Goal: Check status: Check status

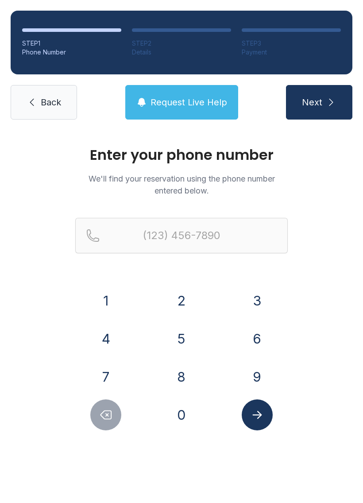
click at [260, 364] on button "9" at bounding box center [257, 376] width 31 height 31
click at [111, 297] on button "1" at bounding box center [105, 300] width 31 height 31
click at [254, 374] on button "9" at bounding box center [257, 376] width 31 height 31
click at [184, 330] on button "5" at bounding box center [181, 338] width 31 height 31
click at [185, 298] on button "2" at bounding box center [181, 300] width 31 height 31
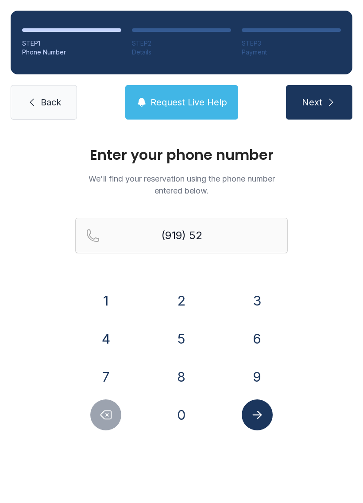
click at [116, 384] on button "7" at bounding box center [105, 376] width 31 height 31
click at [260, 305] on button "3" at bounding box center [257, 300] width 31 height 31
click at [255, 346] on button "6" at bounding box center [257, 338] width 31 height 31
click at [109, 372] on button "7" at bounding box center [105, 376] width 31 height 31
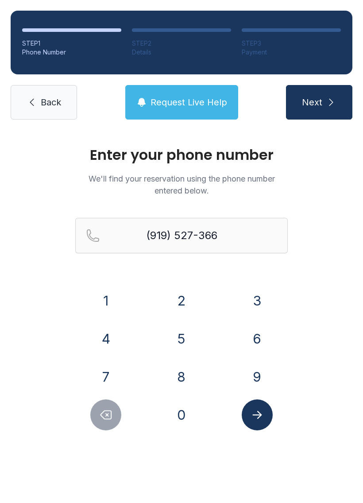
type input "[PHONE_NUMBER]"
click at [256, 416] on icon "Submit lookup form" at bounding box center [257, 414] width 13 height 13
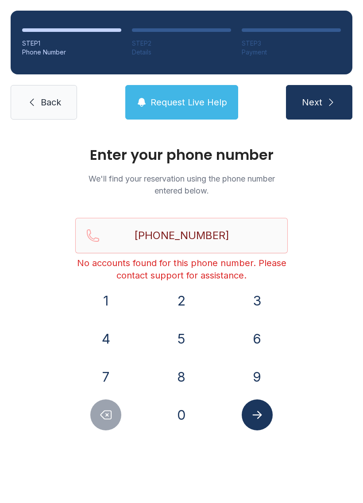
click at [185, 96] on span "Request Live Help" at bounding box center [189, 102] width 77 height 12
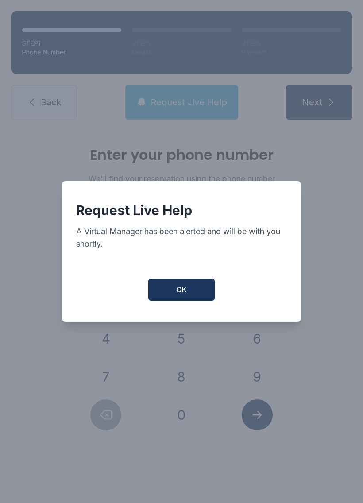
click at [198, 297] on button "OK" at bounding box center [181, 290] width 66 height 22
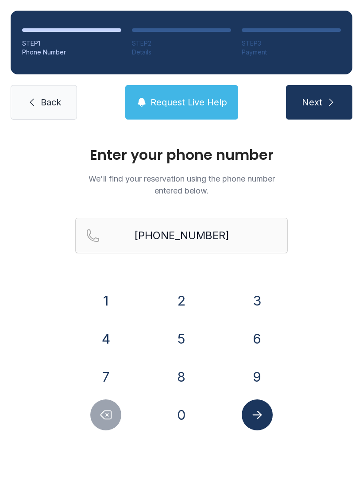
click at [185, 103] on span "Request Live Help" at bounding box center [189, 102] width 77 height 12
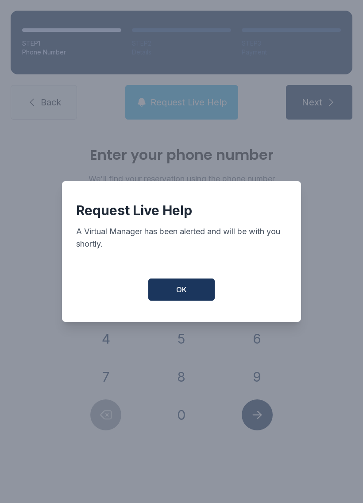
click at [193, 283] on button "OK" at bounding box center [181, 290] width 66 height 22
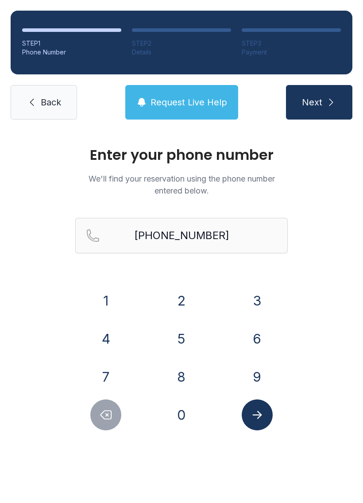
click at [325, 106] on button "Next" at bounding box center [319, 102] width 66 height 35
